Goal: Transaction & Acquisition: Purchase product/service

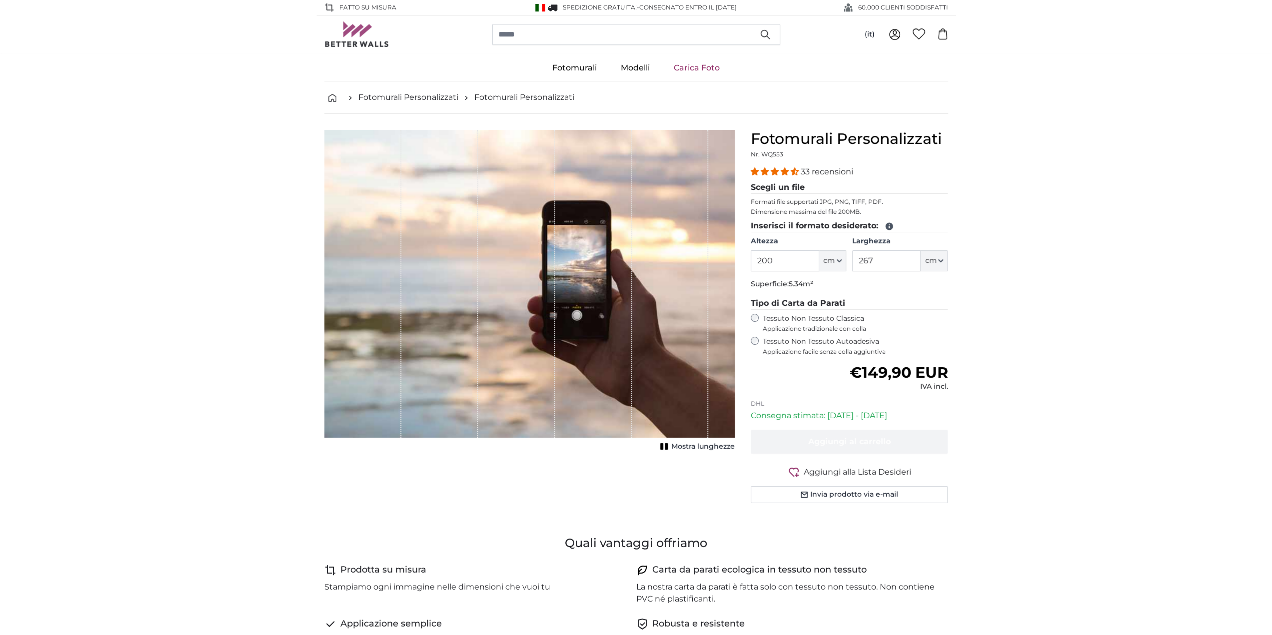
drag, startPoint x: 794, startPoint y: 258, endPoint x: 711, endPoint y: 255, distance: 83.0
click at [718, 255] on product-detail "[PERSON_NAME] immagine Mostra lunghezze Fotomurali Personalizzati Nr. WQ553 33 …" at bounding box center [636, 320] width 640 height 413
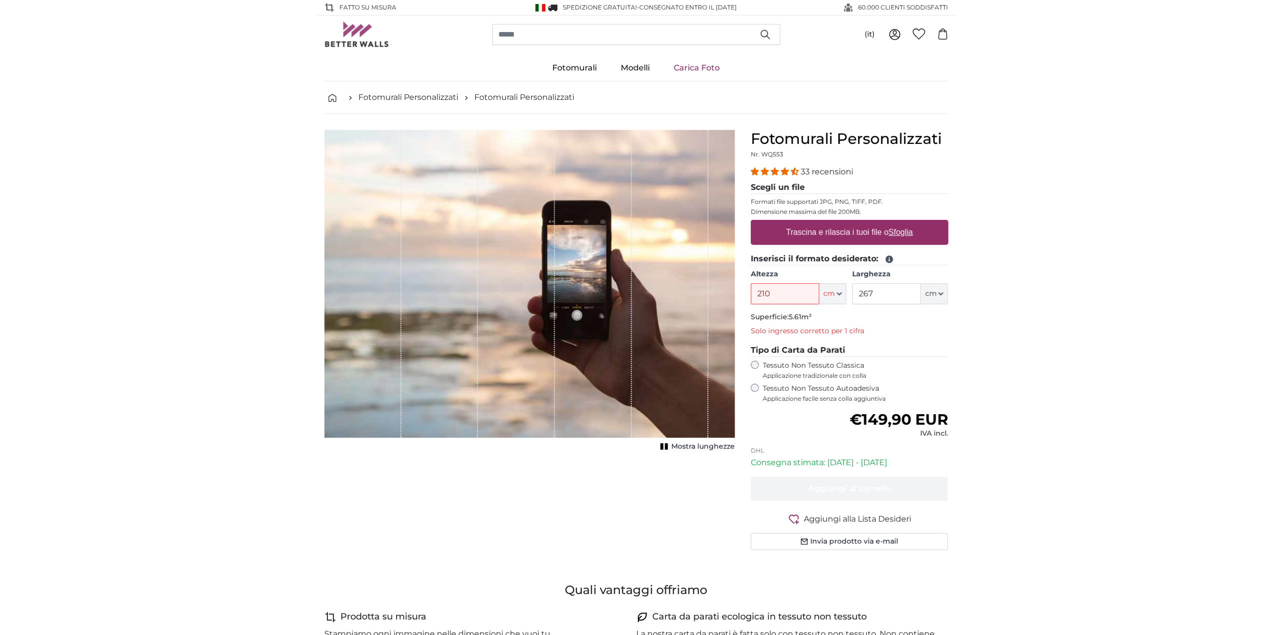
type input "210"
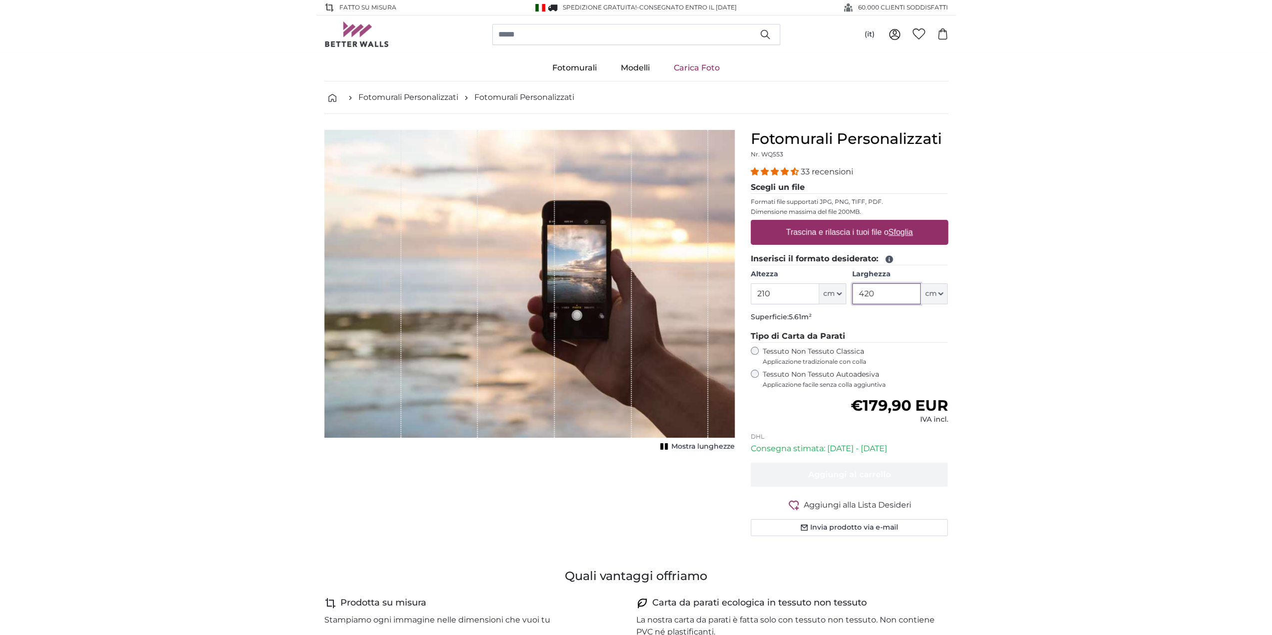
type input "420"
click at [359, 32] on img at bounding box center [356, 33] width 65 height 25
